Goal: Information Seeking & Learning: Learn about a topic

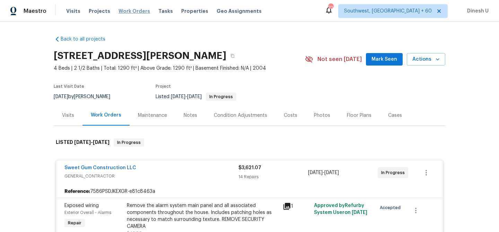
click at [128, 12] on span "Work Orders" at bounding box center [134, 11] width 32 height 7
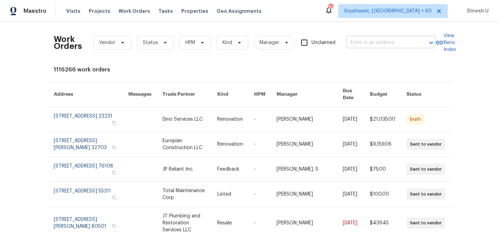
click at [359, 41] on input "text" at bounding box center [380, 42] width 69 height 11
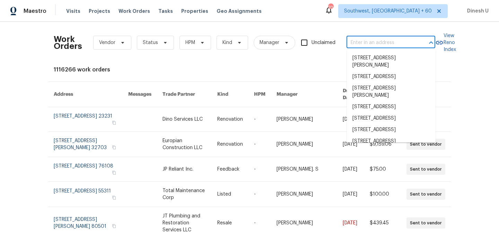
paste input "[STREET_ADDRESS][PERSON_NAME]"
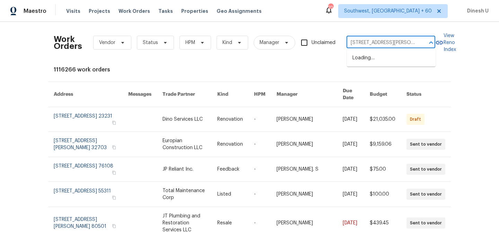
scroll to position [0, 41]
type input "[STREET_ADDRESS][PERSON_NAME]"
click at [320, 53] on div "Work Orders Vendor Status HPM Kind Manager Unclaimed ​" at bounding box center [244, 42] width 381 height 30
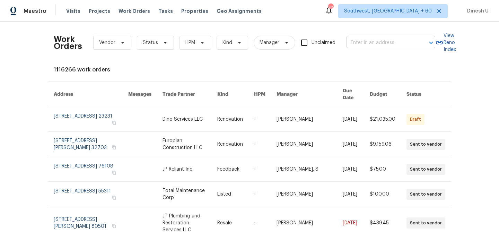
click at [374, 41] on input "text" at bounding box center [380, 42] width 69 height 11
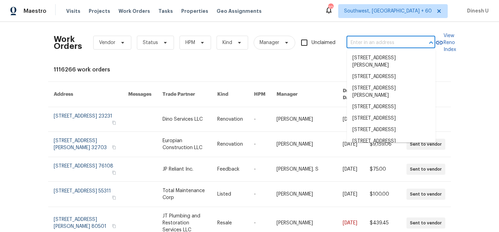
paste input "[STREET_ADDRESS][PERSON_NAME]"
type input "[STREET_ADDRESS][PERSON_NAME]"
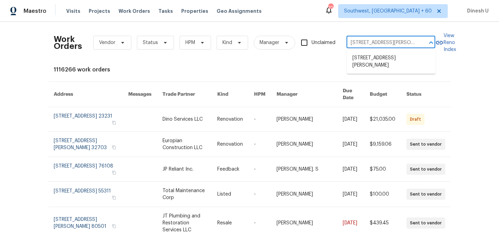
scroll to position [0, 41]
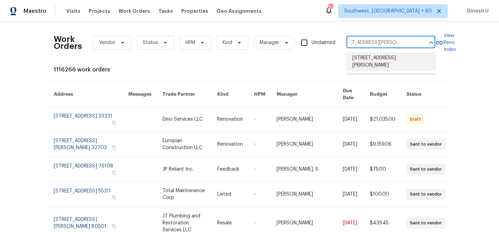
click at [372, 60] on li "[STREET_ADDRESS][PERSON_NAME]" at bounding box center [391, 61] width 89 height 19
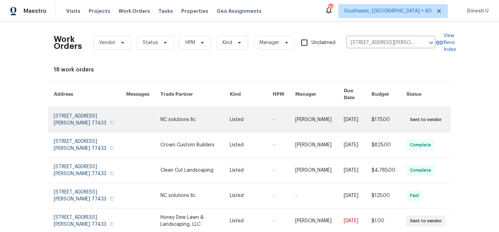
click at [59, 110] on link at bounding box center [90, 119] width 72 height 25
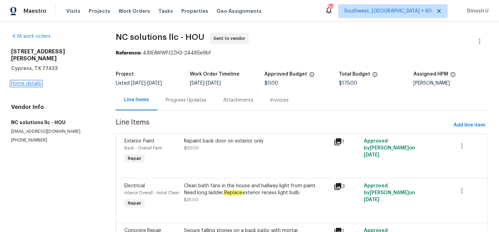
click at [26, 81] on link "Home details" at bounding box center [26, 83] width 30 height 5
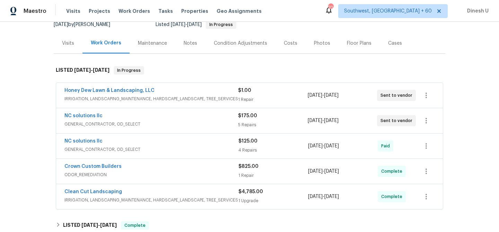
scroll to position [82, 0]
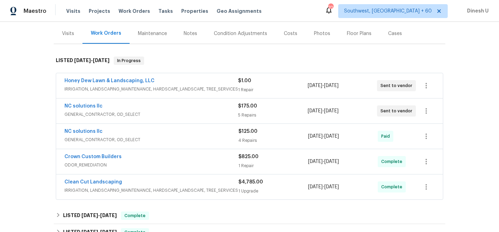
click at [243, 87] on div "1 Repair" at bounding box center [272, 89] width 69 height 7
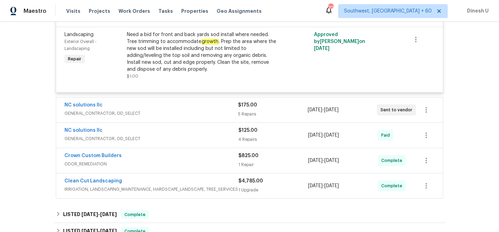
scroll to position [181, 0]
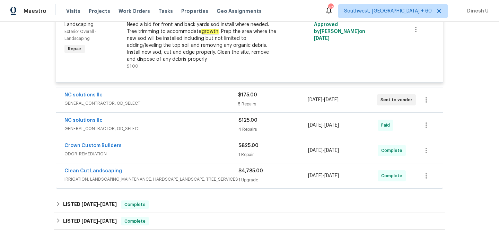
click at [244, 105] on div "5 Repairs" at bounding box center [272, 103] width 69 height 7
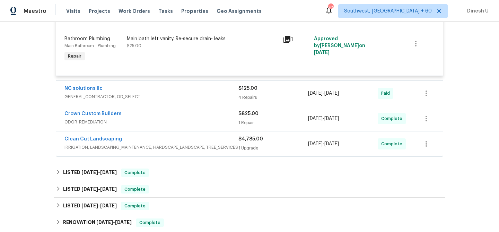
scroll to position [482, 0]
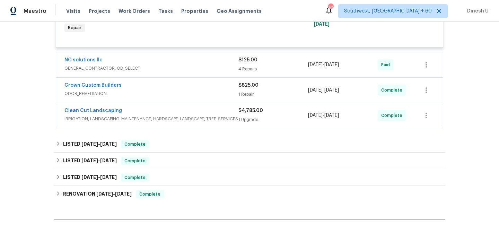
click at [248, 68] on div "4 Repairs" at bounding box center [273, 68] width 70 height 7
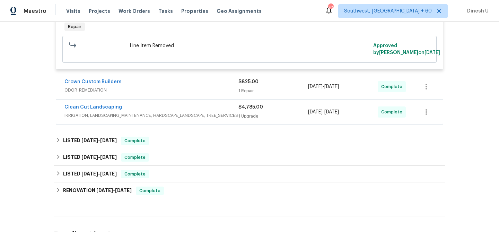
scroll to position [847, 0]
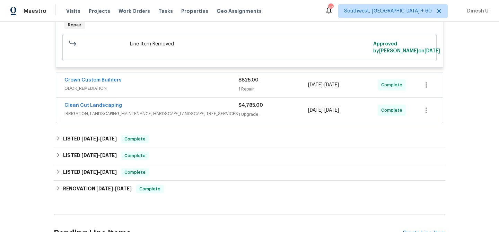
click at [250, 92] on div "1 Repair" at bounding box center [273, 89] width 70 height 7
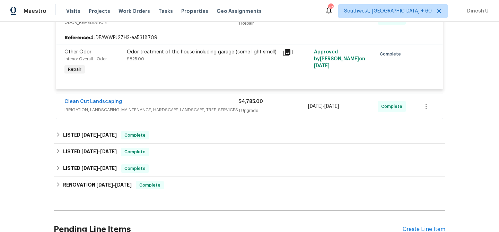
scroll to position [930, 0]
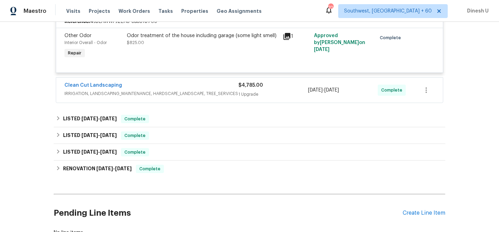
click at [248, 98] on div "1 Upgrade" at bounding box center [273, 94] width 70 height 7
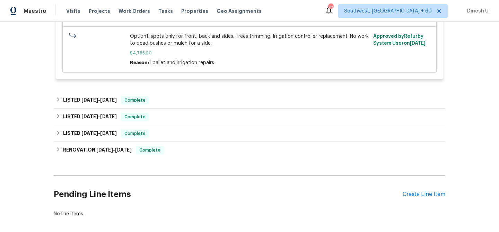
scroll to position [1108, 0]
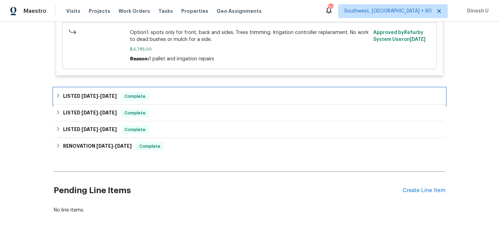
click at [108, 100] on h6 "LISTED [DATE] - [DATE]" at bounding box center [90, 96] width 54 height 8
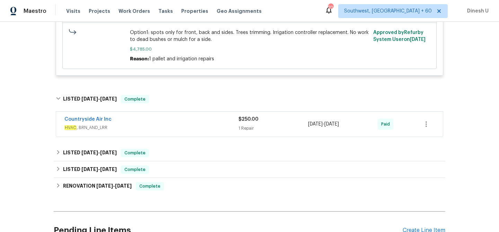
click at [249, 132] on div "1 Repair" at bounding box center [273, 128] width 70 height 7
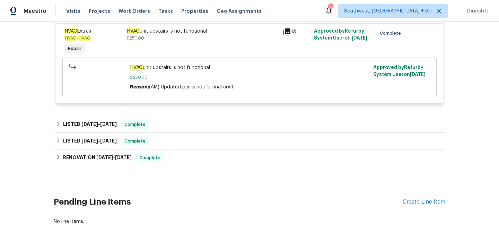
scroll to position [1248, 0]
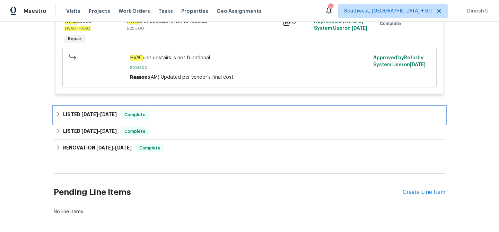
click at [101, 117] on span "[DATE]" at bounding box center [108, 114] width 17 height 5
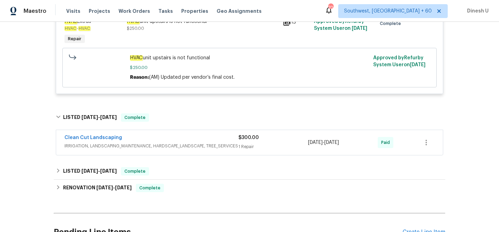
click at [246, 150] on div "1 Repair" at bounding box center [273, 146] width 70 height 7
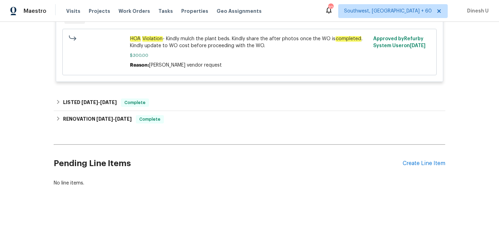
scroll to position [1446, 0]
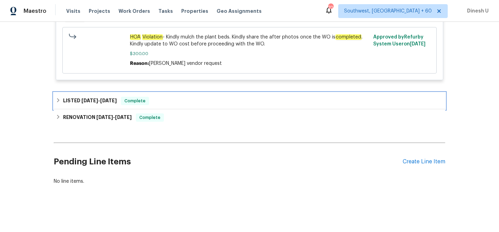
click at [104, 99] on span "[DATE]" at bounding box center [108, 100] width 17 height 5
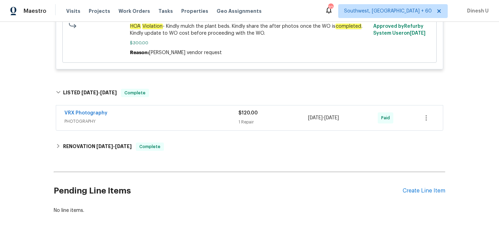
click at [245, 125] on div "1 Repair" at bounding box center [273, 121] width 70 height 7
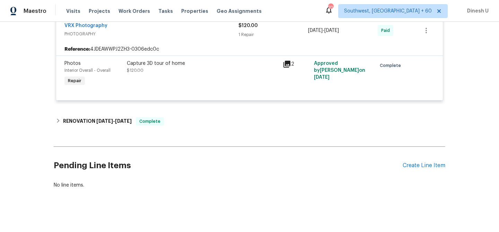
scroll to position [1553, 0]
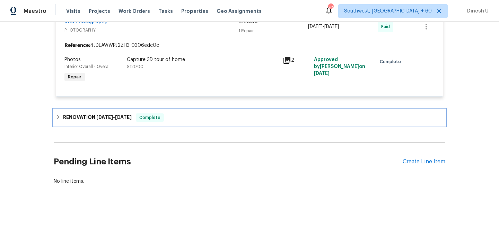
click at [116, 115] on span "[DATE] - [DATE]" at bounding box center [113, 117] width 35 height 5
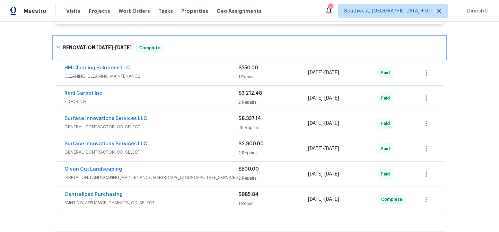
scroll to position [1636, 0]
